Goal: Task Accomplishment & Management: Manage account settings

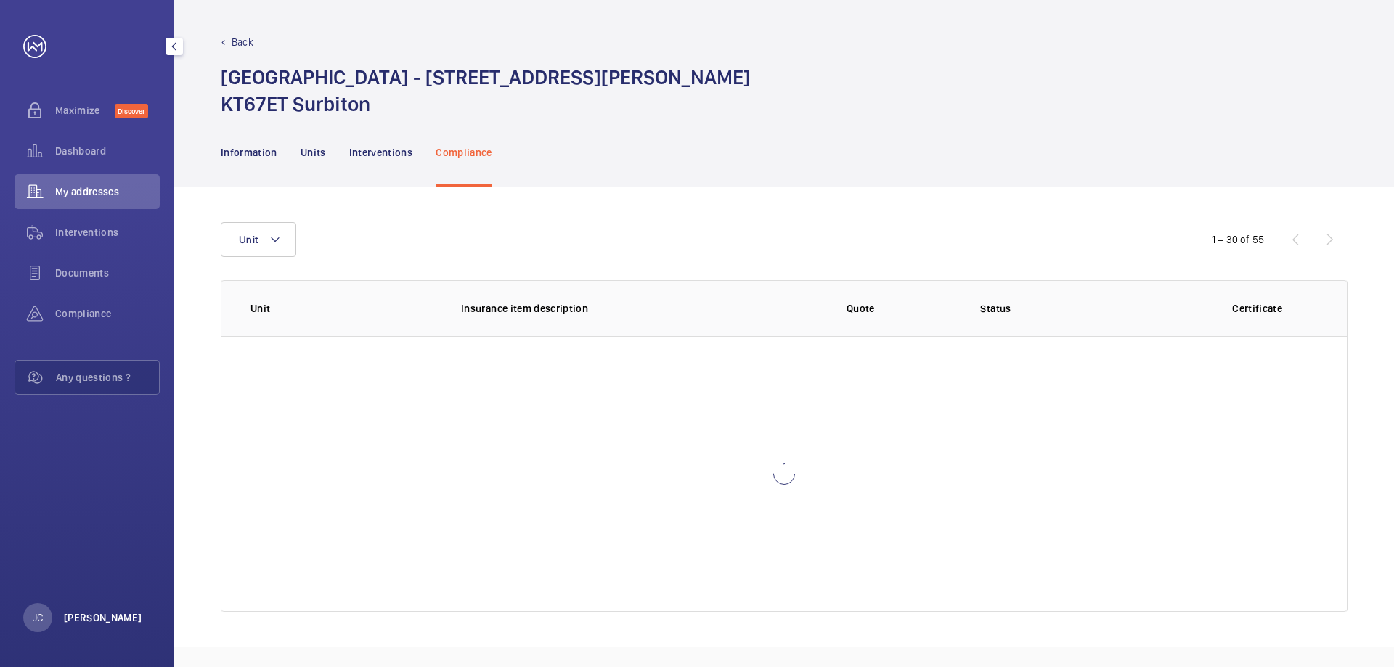
click at [81, 622] on p "[PERSON_NAME]" at bounding box center [103, 618] width 78 height 15
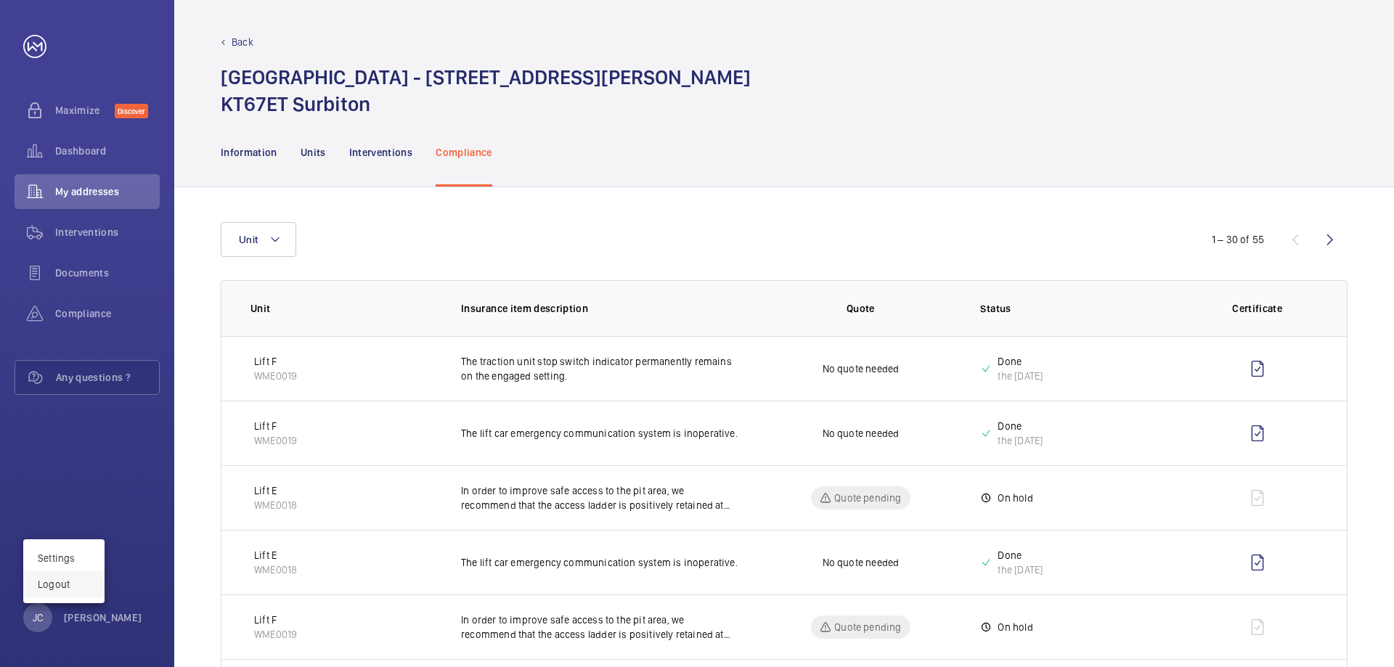
click at [65, 582] on p "Logout" at bounding box center [64, 584] width 52 height 15
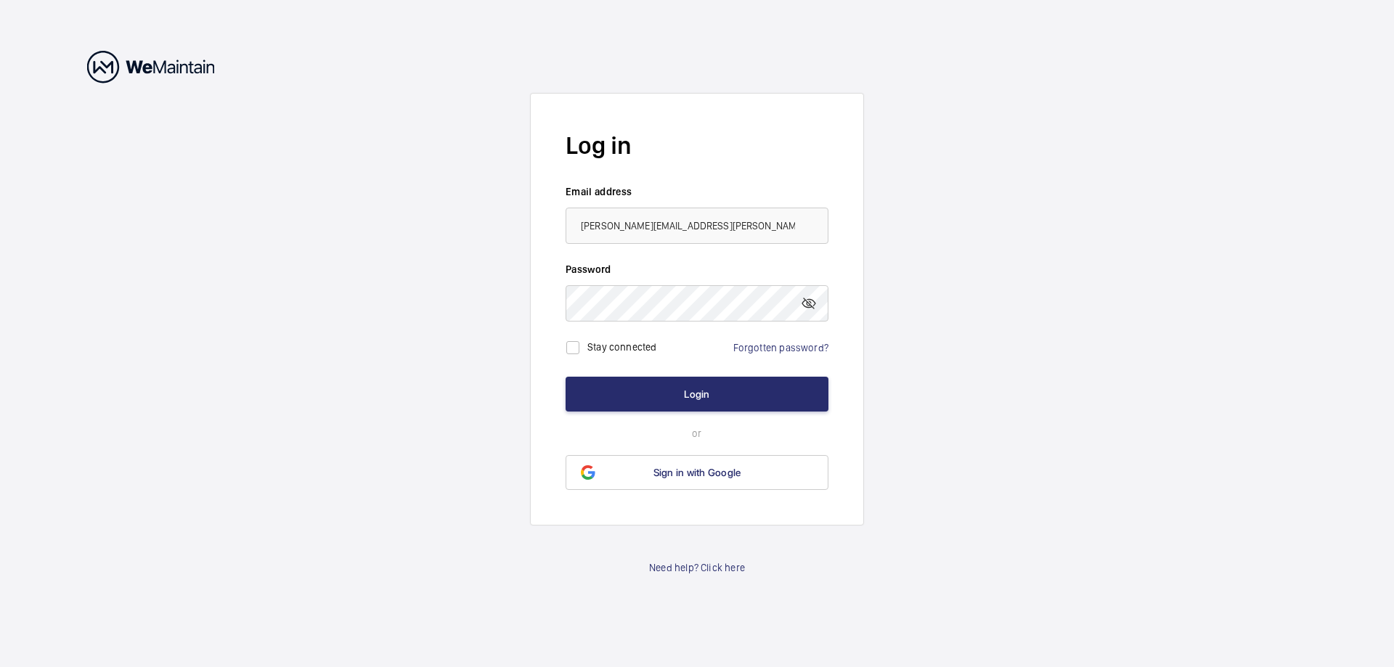
click at [669, 244] on form "Log in Email address [PERSON_NAME][EMAIL_ADDRESS][PERSON_NAME][DOMAIN_NAME] Pas…" at bounding box center [697, 309] width 334 height 433
click at [668, 229] on input "[PERSON_NAME][EMAIL_ADDRESS][PERSON_NAME][DOMAIN_NAME]" at bounding box center [697, 226] width 263 height 36
type input "[EMAIL_ADDRESS][DOMAIN_NAME]"
click at [593, 343] on label "Stay connected" at bounding box center [623, 347] width 70 height 12
checkbox input "true"
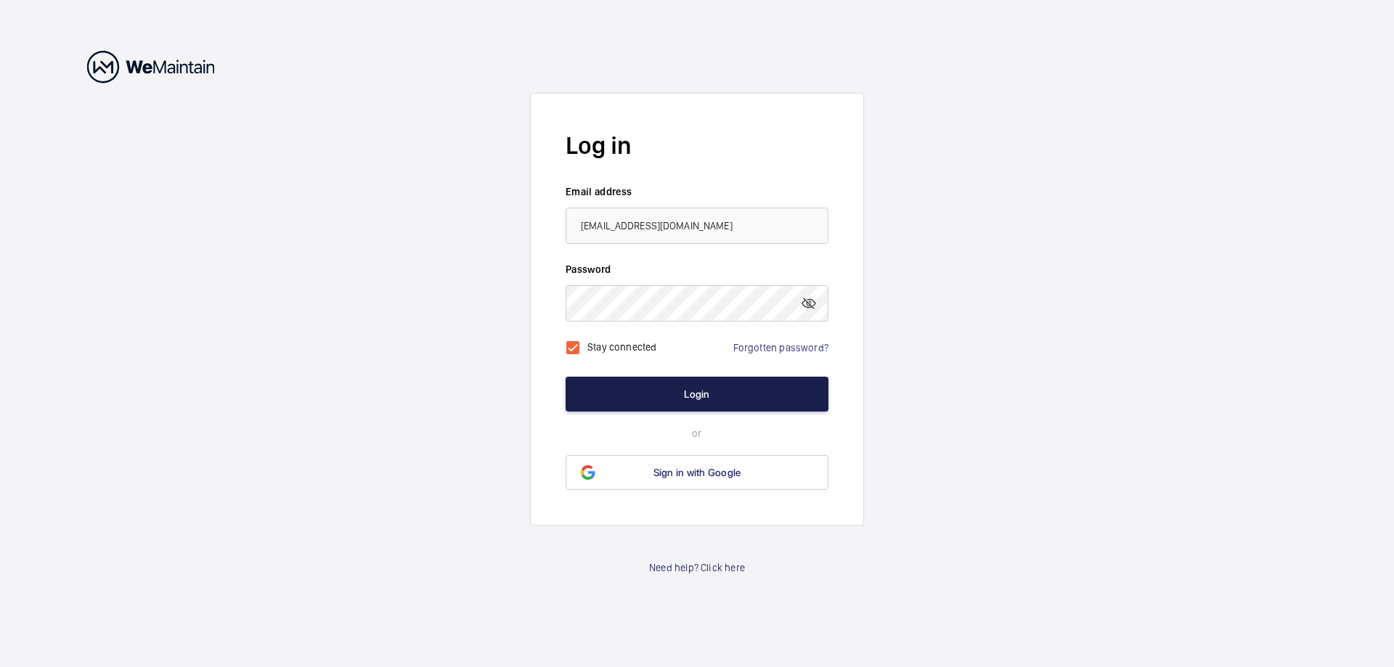
click at [658, 393] on button "Login" at bounding box center [697, 394] width 263 height 35
